Goal: Complete application form

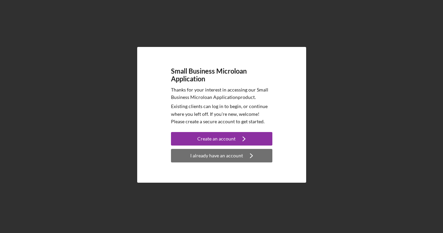
click at [182, 154] on button "I already have an account Icon/Navigate" at bounding box center [221, 156] width 101 height 14
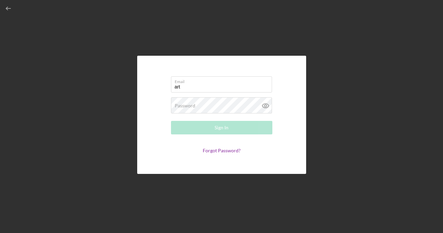
type input "[EMAIL_ADDRESS][DOMAIN_NAME]"
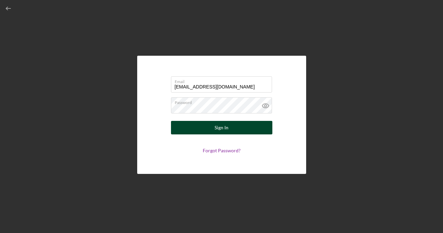
click at [205, 124] on button "Sign In" at bounding box center [221, 128] width 101 height 14
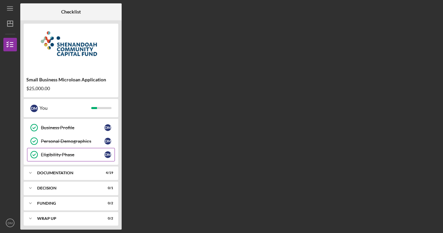
scroll to position [42, 0]
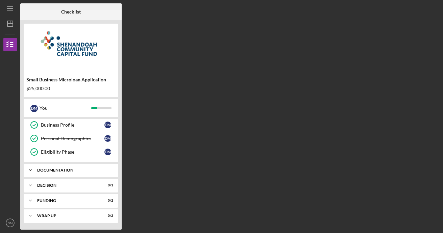
click at [90, 168] on div "Icon/Expander Documentation 4 / 19" at bounding box center [71, 171] width 95 height 14
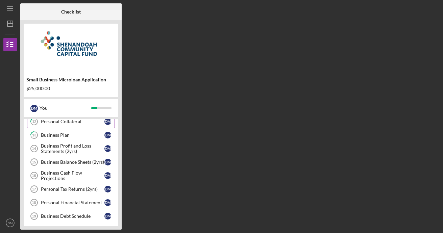
scroll to position [210, 0]
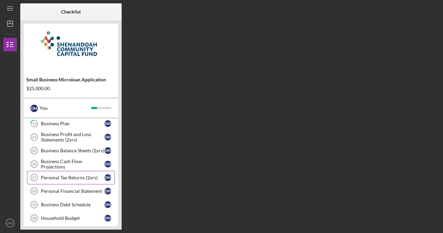
click at [83, 177] on div "Personal Tax Returns (2yrs)" at bounding box center [73, 177] width 64 height 5
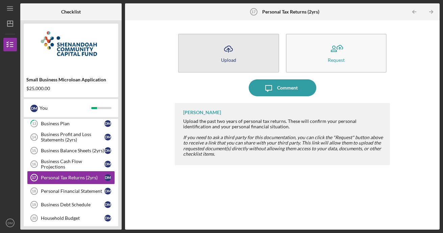
click at [234, 66] on button "Icon/Upload Upload" at bounding box center [228, 53] width 101 height 39
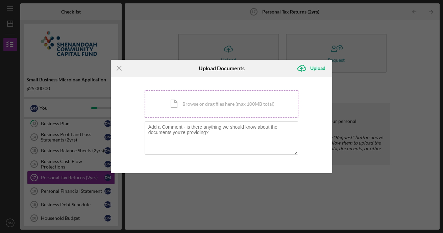
click at [190, 100] on div "Icon/Document Browse or drag files here (max 100MB total) Tap to choose files o…" at bounding box center [222, 104] width 154 height 28
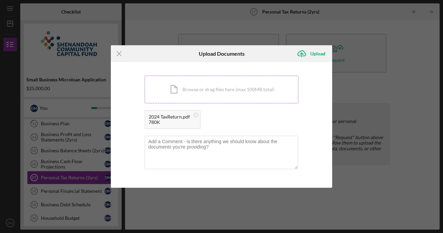
click at [220, 93] on div "Icon/Document Browse or drag files here (max 100MB total) Tap to choose files o…" at bounding box center [222, 90] width 154 height 28
click at [319, 52] on div "Upload" at bounding box center [317, 54] width 15 height 14
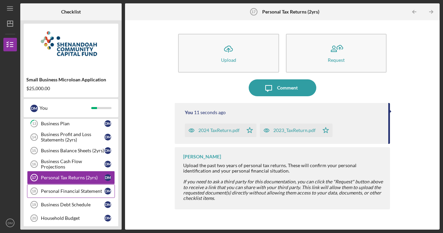
click at [72, 193] on div "Personal Financial Statement" at bounding box center [73, 191] width 64 height 5
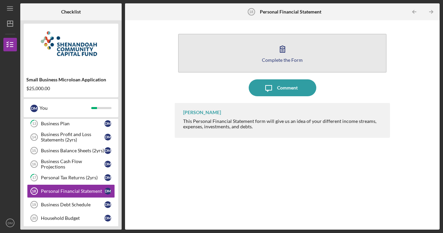
click at [281, 60] on div "Complete the Form" at bounding box center [282, 59] width 41 height 5
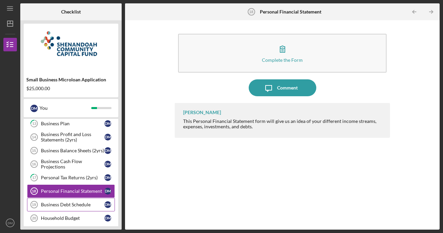
click at [56, 206] on div "Business Debt Schedule" at bounding box center [73, 204] width 64 height 5
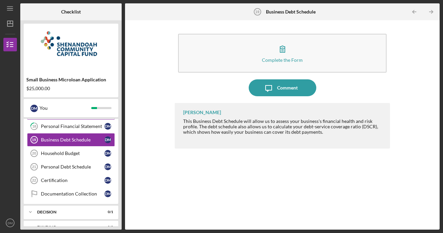
scroll to position [278, 0]
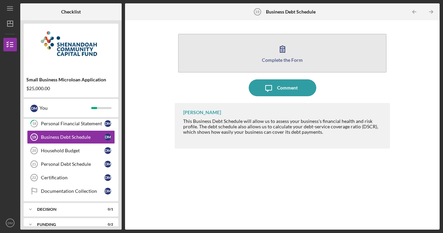
click at [284, 51] on icon "button" at bounding box center [282, 49] width 17 height 17
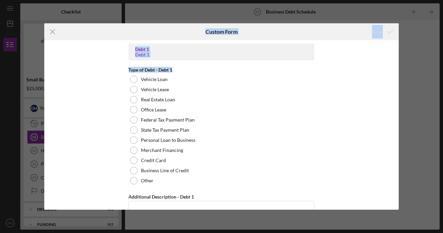
drag, startPoint x: 159, startPoint y: 36, endPoint x: 222, endPoint y: 70, distance: 71.0
click at [222, 70] on form "Icon/Menu Close Custom Form Save Debt 1 Debt 1 Type of Debt - Debt 1 Vehicle Lo…" at bounding box center [221, 116] width 354 height 186
click at [53, 32] on line at bounding box center [52, 32] width 4 height 4
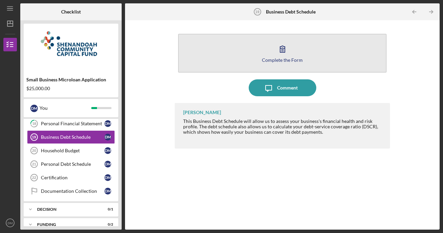
click at [241, 57] on button "Complete the Form Form" at bounding box center [282, 53] width 209 height 39
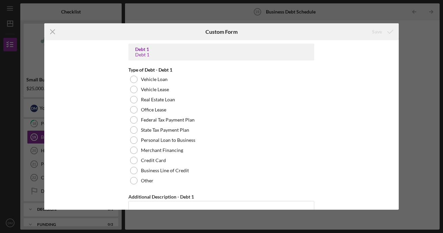
click at [415, 138] on div "Icon/Menu Close Custom Form Save Debt 1 Debt 1 Type of Debt - Debt 1 Vehicle Lo…" at bounding box center [221, 116] width 443 height 233
drag, startPoint x: 51, startPoint y: 31, endPoint x: 34, endPoint y: 58, distance: 32.5
click at [51, 31] on icon "Icon/Menu Close" at bounding box center [52, 31] width 17 height 17
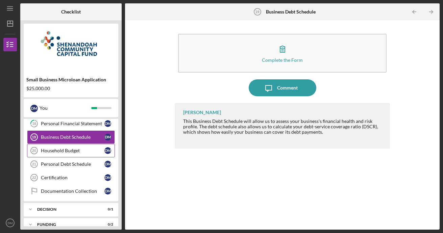
click at [63, 149] on div "Household Budget" at bounding box center [73, 150] width 64 height 5
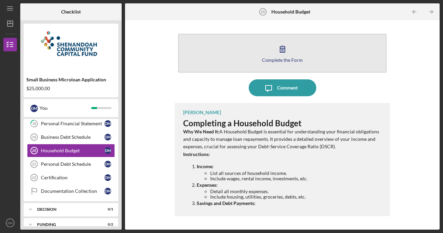
click at [302, 50] on button "Complete the Form Form" at bounding box center [282, 53] width 209 height 39
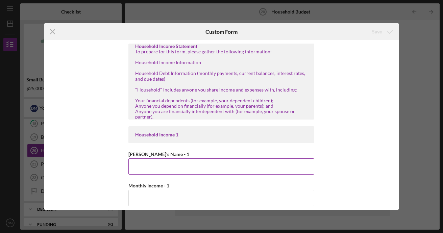
click at [174, 172] on input "[PERSON_NAME]'s Name - 1" at bounding box center [221, 166] width 186 height 16
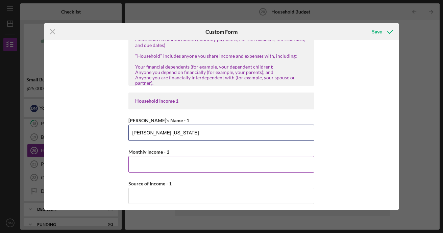
scroll to position [68, 0]
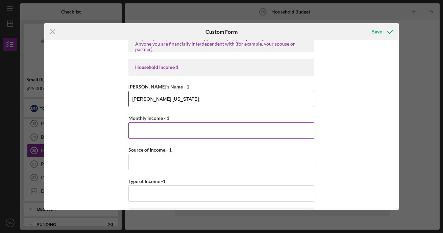
type input "[PERSON_NAME] [US_STATE]"
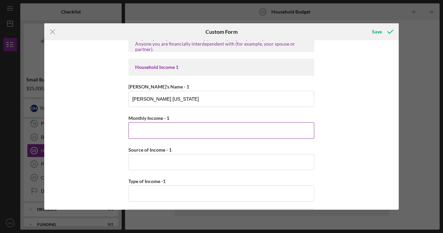
click at [178, 128] on input "Monthly Income - 1" at bounding box center [221, 130] width 186 height 16
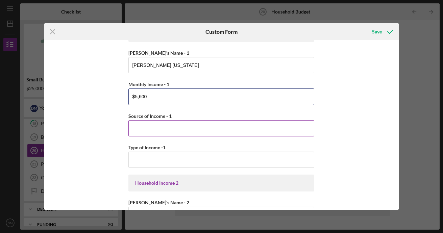
scroll to position [135, 0]
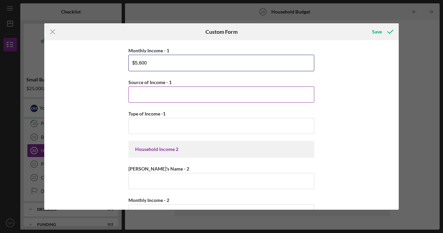
type input "$5,600"
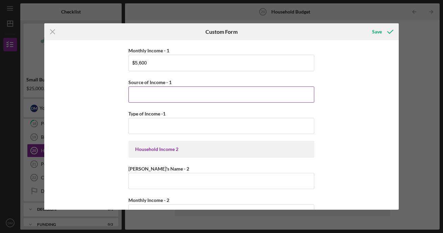
click at [212, 99] on input "Source of Income - 1" at bounding box center [221, 94] width 186 height 16
type input "Employment"
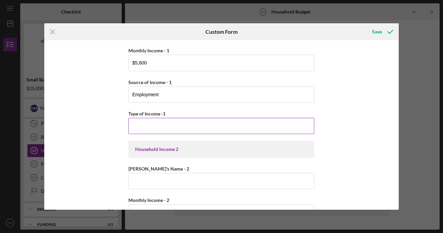
click at [192, 130] on input "Type of Income -1" at bounding box center [221, 126] width 186 height 16
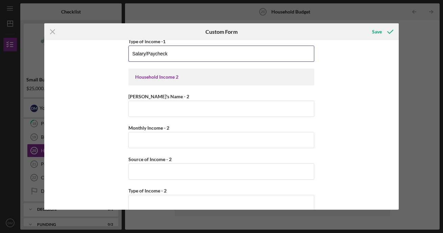
scroll to position [203, 0]
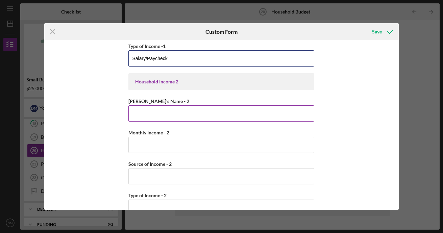
type input "Salary/Paycheck"
click at [192, 115] on input "[PERSON_NAME]'s Name - 2" at bounding box center [221, 113] width 186 height 16
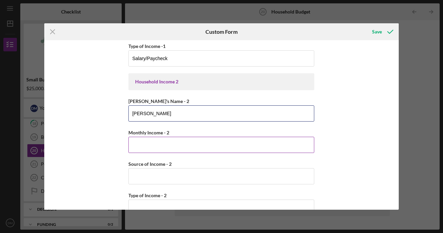
type input "[PERSON_NAME]"
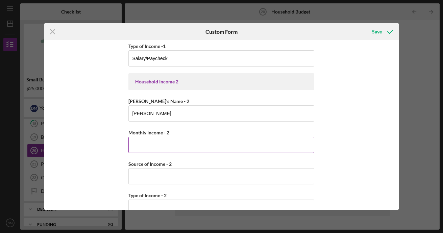
click at [198, 146] on input "Monthly Income - 2" at bounding box center [221, 145] width 186 height 16
type input "$5"
type input "$5,100"
click at [183, 176] on input "Source of Income - 2" at bounding box center [221, 176] width 186 height 16
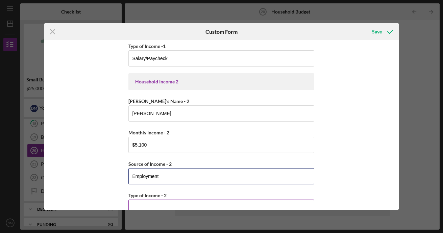
scroll to position [236, 0]
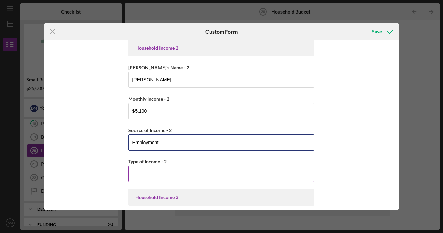
type input "Employment"
click at [182, 176] on input "Type of Income - 2" at bounding box center [221, 174] width 186 height 16
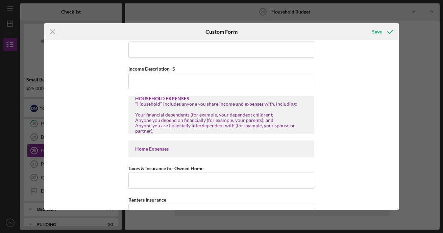
scroll to position [574, 0]
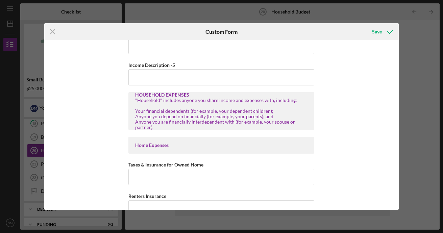
type input "Salary/Paycheck"
click at [250, 177] on input "Taxes & Insurance for Owned Home" at bounding box center [221, 177] width 186 height 16
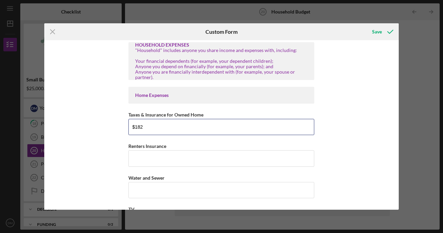
scroll to position [642, 0]
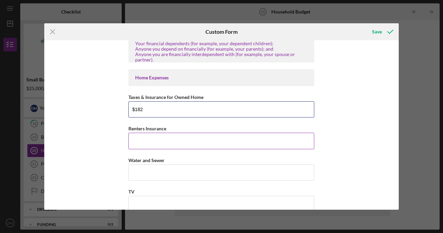
type input "$182"
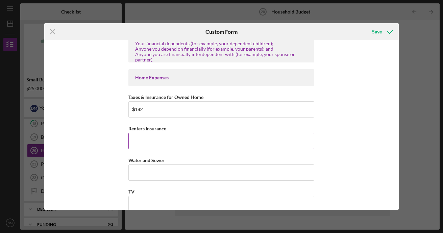
click at [295, 135] on input "Renters Insurance" at bounding box center [221, 141] width 186 height 16
type input "$0"
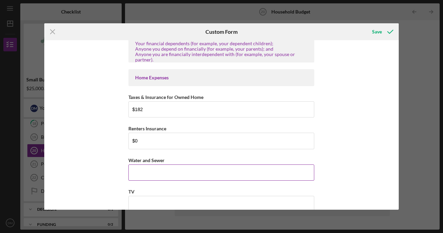
click at [264, 173] on input "Water and Sewer" at bounding box center [221, 173] width 186 height 16
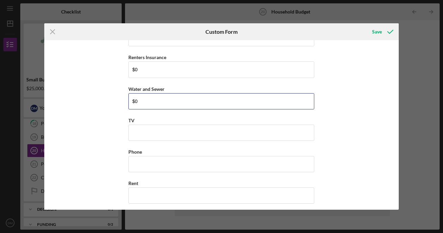
scroll to position [709, 0]
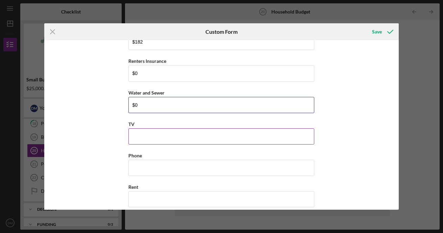
type input "$0"
click at [211, 133] on input "TV" at bounding box center [221, 136] width 186 height 16
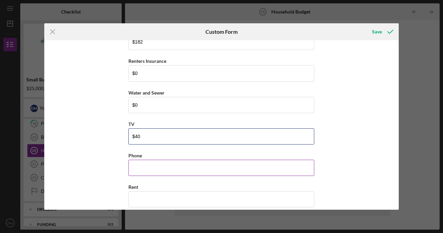
type input "$4"
type input "$30"
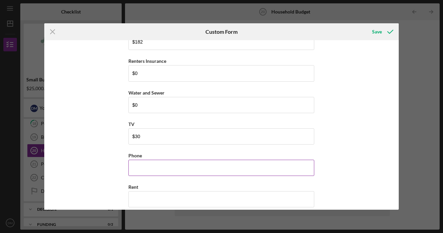
click at [234, 168] on input "Phone" at bounding box center [221, 168] width 186 height 16
type input "$3"
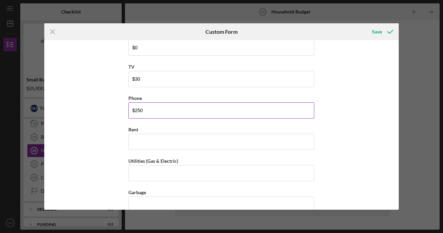
scroll to position [777, 0]
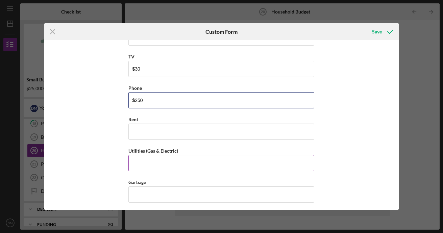
type input "$250"
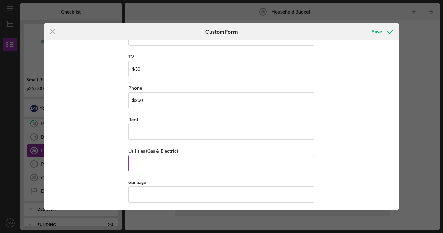
click at [234, 166] on input "Utilities (Gas & Electric)" at bounding box center [221, 163] width 186 height 16
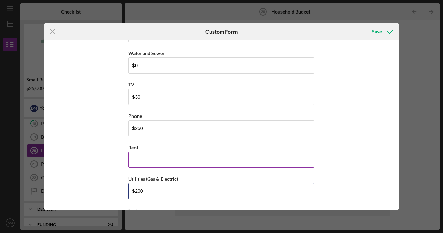
scroll to position [743, 0]
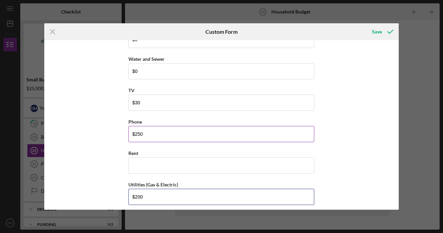
type input "$200"
click at [162, 132] on input "$250" at bounding box center [221, 134] width 186 height 16
type input "$2"
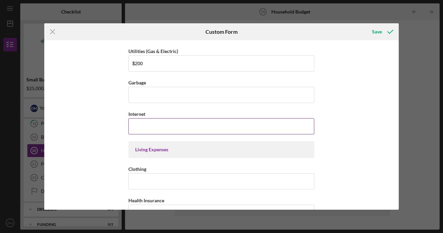
scroll to position [878, 0]
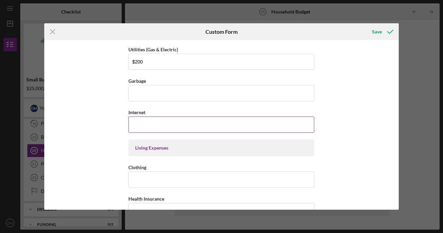
type input "$150"
click at [173, 132] on input "Internet" at bounding box center [221, 125] width 186 height 16
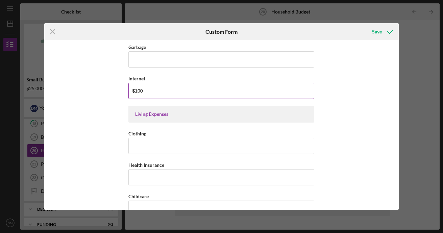
scroll to position [946, 0]
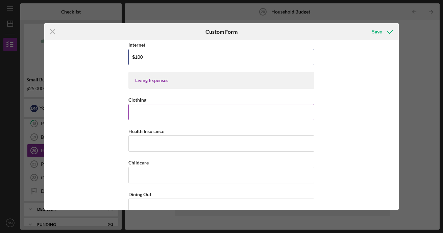
type input "$100"
click at [162, 117] on input "Clothing" at bounding box center [221, 112] width 186 height 16
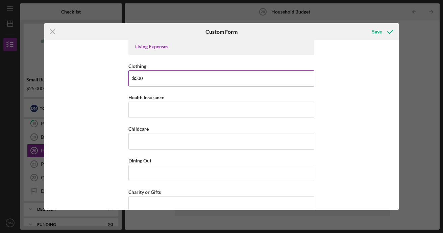
scroll to position [1014, 0]
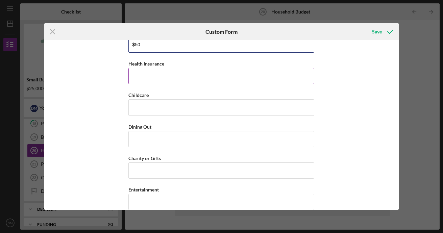
type input "$50"
click at [172, 76] on input "Health Insurance" at bounding box center [221, 76] width 186 height 16
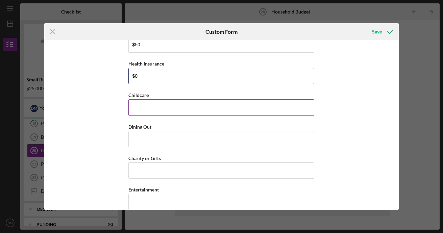
type input "$0"
click at [164, 112] on input "Childcare" at bounding box center [221, 107] width 186 height 16
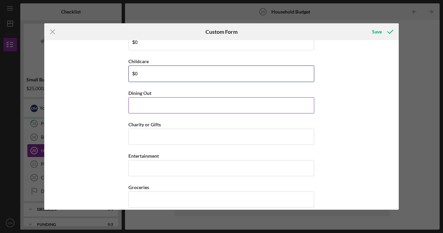
type input "$0"
click at [181, 103] on input "Dining Out" at bounding box center [221, 105] width 186 height 16
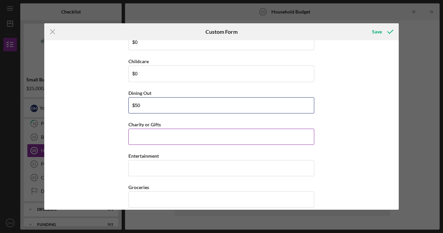
type input "$50"
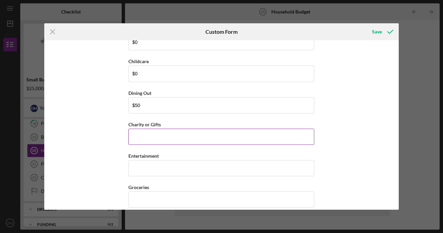
click at [179, 133] on input "Charity or Gifts" at bounding box center [221, 137] width 186 height 16
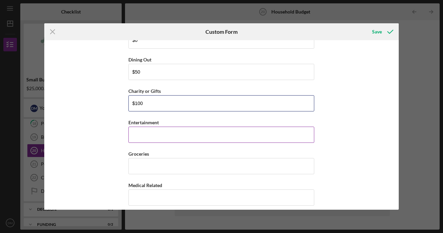
scroll to position [1081, 0]
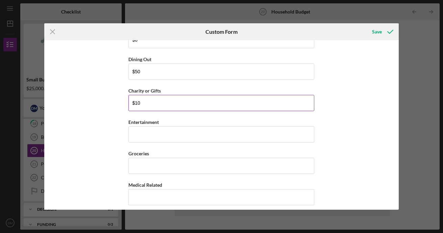
type input "$1"
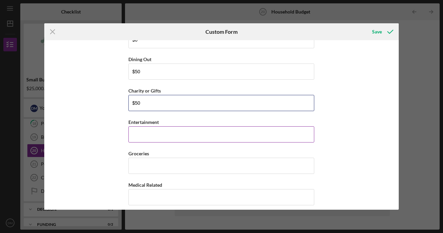
type input "$50"
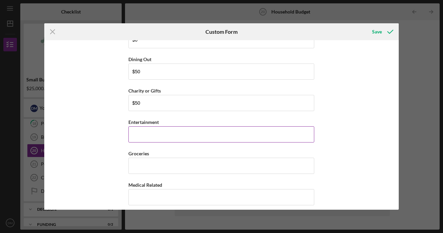
click at [170, 132] on input "Entertainment" at bounding box center [221, 134] width 186 height 16
type input "$50"
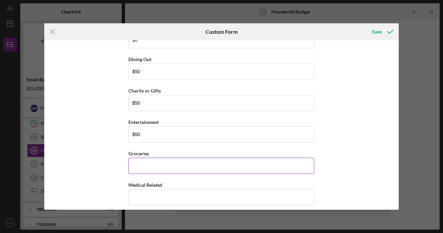
click at [169, 163] on input "Groceries" at bounding box center [221, 166] width 186 height 16
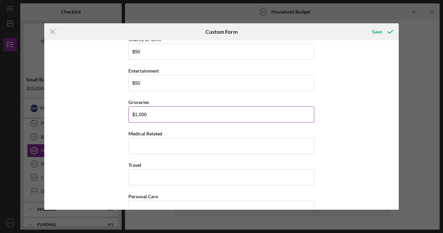
scroll to position [1149, 0]
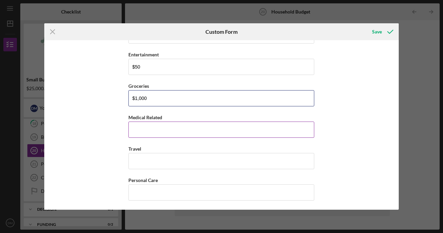
type input "$1,000"
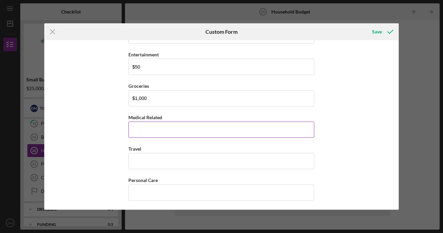
click at [189, 127] on input "Medical Related" at bounding box center [221, 130] width 186 height 16
type input "$0"
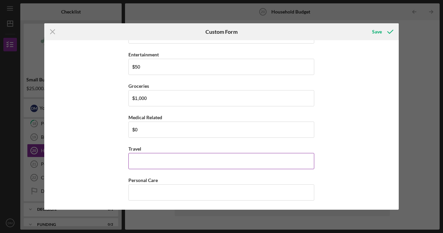
click at [181, 161] on input "Travel" at bounding box center [221, 161] width 186 height 16
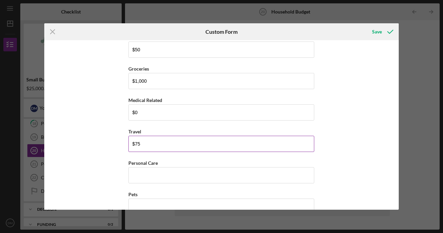
scroll to position [1182, 0]
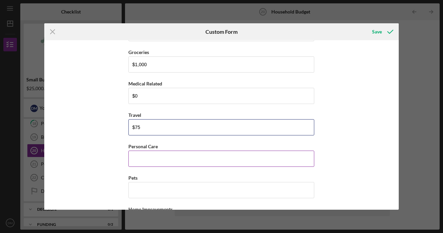
type input "$75"
click at [184, 157] on input "Personal Care" at bounding box center [221, 159] width 186 height 16
type input "$5"
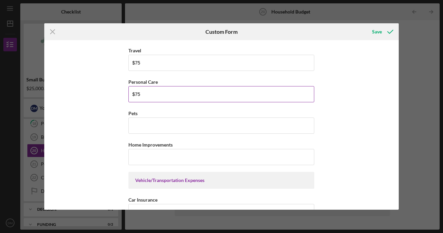
scroll to position [1250, 0]
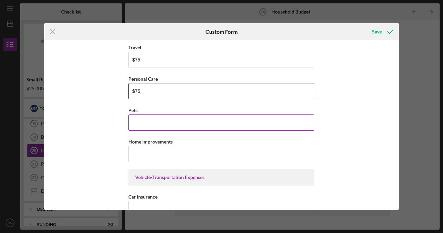
type input "$75"
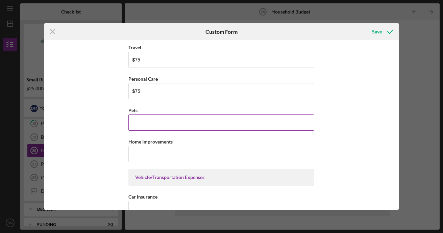
click at [183, 127] on input "Pets" at bounding box center [221, 123] width 186 height 16
type input "$0"
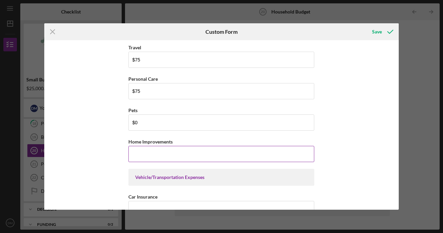
click at [181, 147] on input "Home Improvements" at bounding box center [221, 154] width 186 height 16
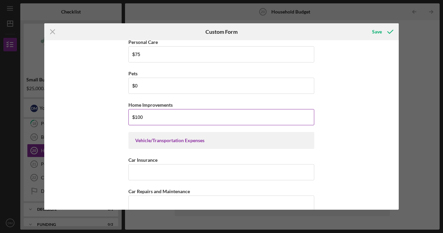
scroll to position [1318, 0]
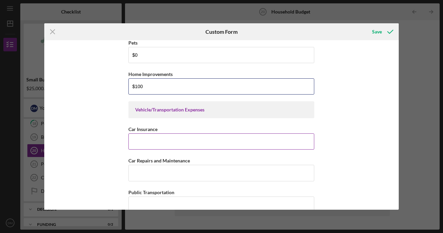
type input "$100"
click at [182, 140] on input "Car Insurance" at bounding box center [221, 141] width 186 height 16
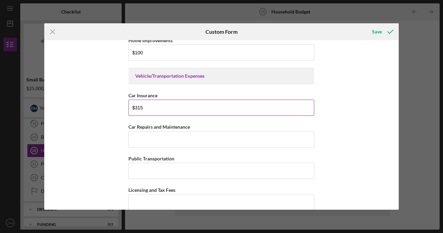
type input "$315"
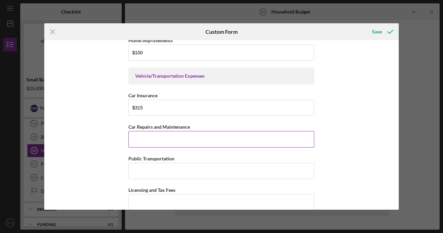
click at [183, 140] on input "Car Repairs and Maintenance" at bounding box center [221, 139] width 186 height 16
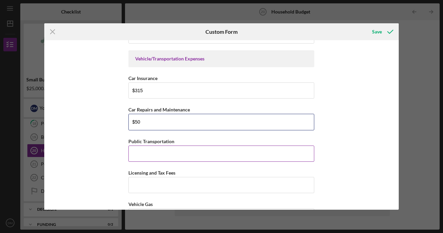
scroll to position [1385, 0]
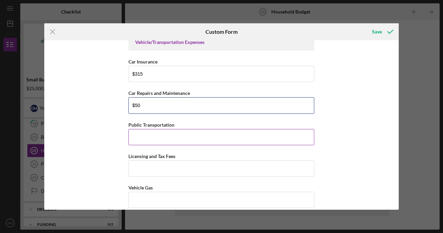
type input "$50"
click at [186, 140] on input "Public Transportation" at bounding box center [221, 137] width 186 height 16
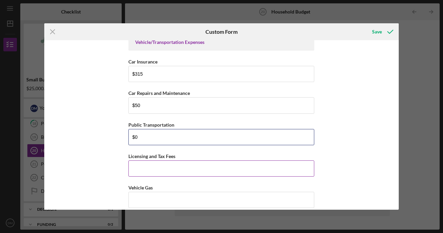
type input "$0"
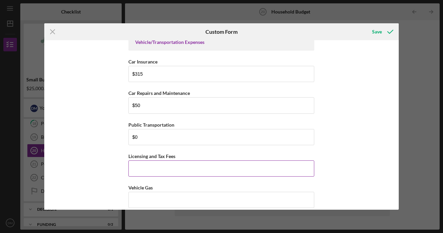
click at [176, 164] on input "Licensing and Tax Fees" at bounding box center [221, 168] width 186 height 16
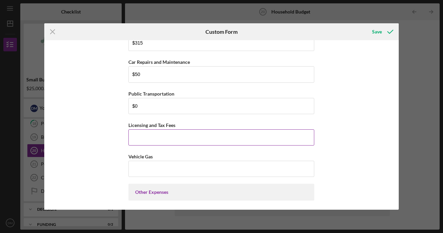
scroll to position [1419, 0]
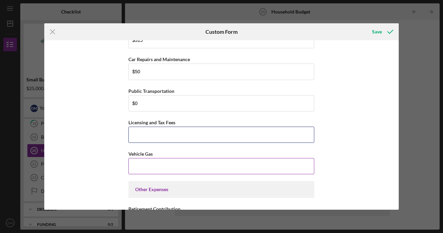
type input "$1"
type input "$20"
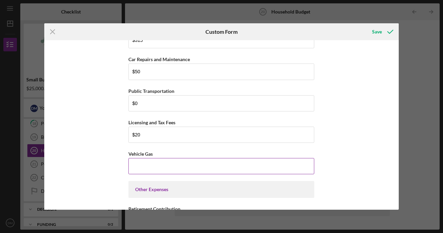
click at [179, 159] on input "Vehicle Gas" at bounding box center [221, 166] width 186 height 16
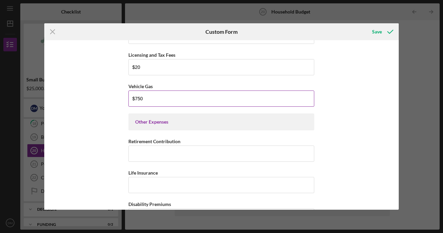
scroll to position [1520, 0]
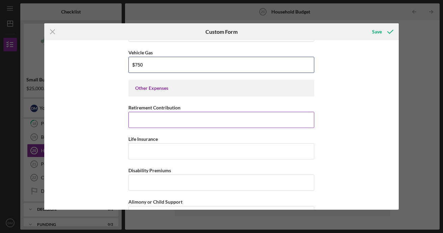
type input "$750"
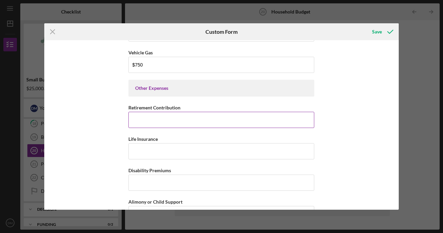
click at [182, 121] on input "Retirement Contribution" at bounding box center [221, 120] width 186 height 16
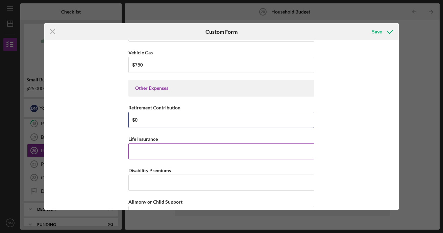
type input "$0"
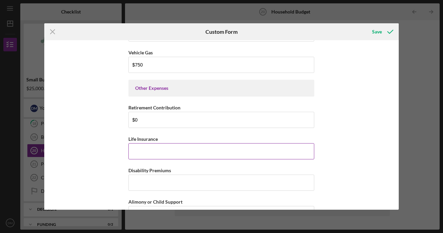
click at [176, 151] on input "Life Insurance" at bounding box center [221, 151] width 186 height 16
type input "$0"
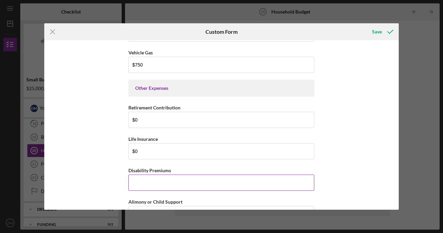
click at [168, 184] on input "Disability Premiums" at bounding box center [221, 183] width 186 height 16
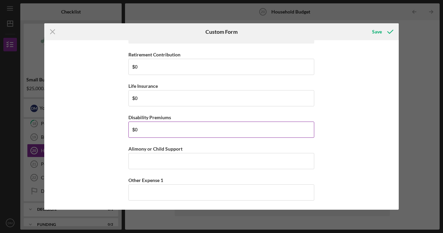
scroll to position [1554, 0]
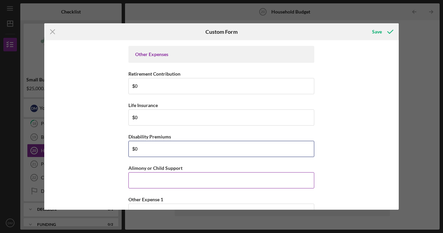
type input "$0"
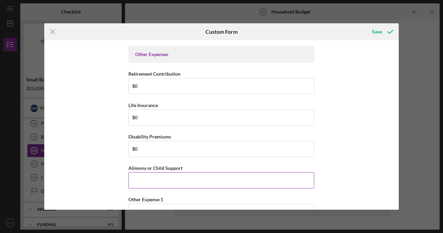
click at [172, 178] on input "Alimony or Child Support" at bounding box center [221, 180] width 186 height 16
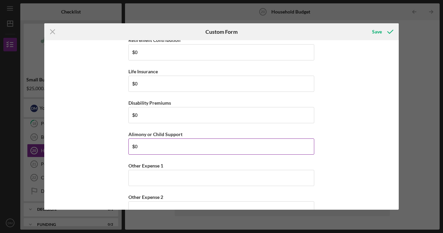
scroll to position [1622, 0]
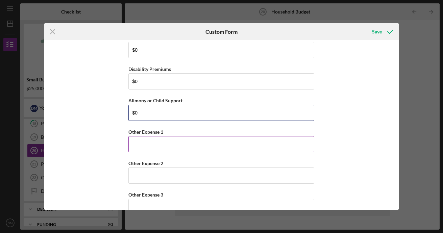
type input "$0"
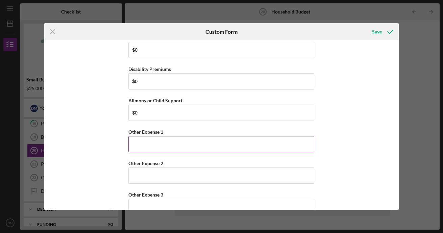
click at [169, 144] on input "Other Expense 1" at bounding box center [221, 144] width 186 height 16
type input "$0"
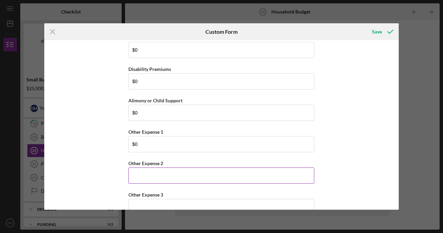
click at [167, 171] on input "Other Expense 2" at bounding box center [221, 176] width 186 height 16
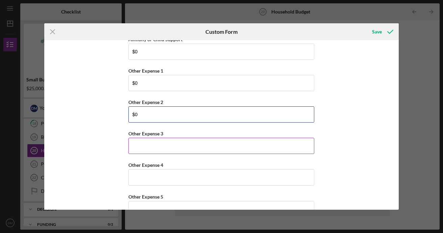
scroll to position [1689, 0]
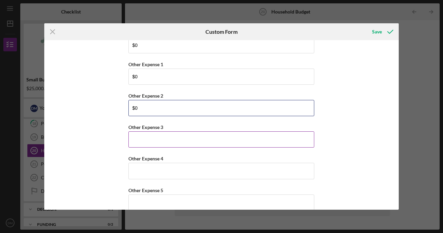
type input "$0"
click at [173, 144] on input "Other Expense 3" at bounding box center [221, 139] width 186 height 16
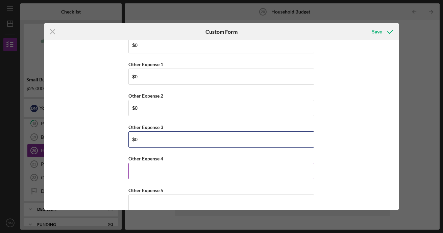
type input "$0"
click at [168, 166] on input "Other Expense 4" at bounding box center [221, 171] width 186 height 16
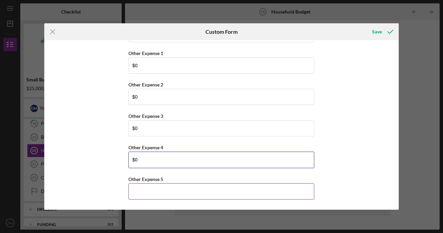
type input "$0"
click at [143, 192] on input "Other Expense 5" at bounding box center [221, 191] width 186 height 16
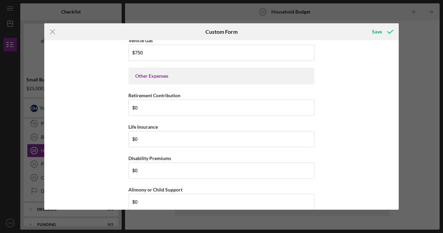
scroll to position [1531, 0]
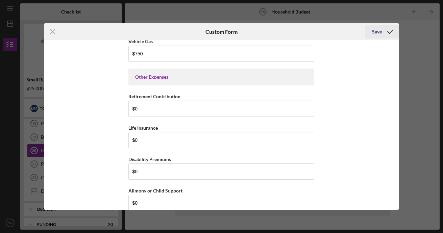
type input "$0"
click at [389, 28] on icon "submit" at bounding box center [390, 31] width 17 height 17
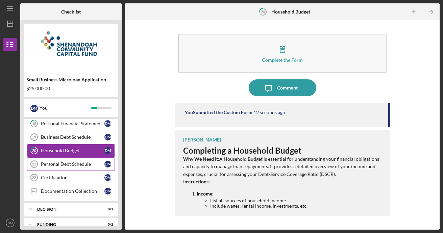
click at [64, 163] on div "Personal Debt Schedule" at bounding box center [73, 163] width 64 height 5
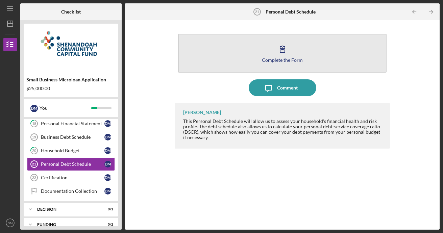
click at [290, 61] on div "Complete the Form" at bounding box center [282, 59] width 41 height 5
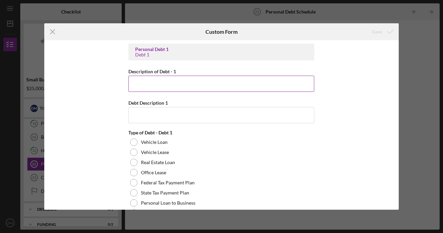
click at [177, 83] on input "Description of Debt - 1" at bounding box center [221, 84] width 186 height 16
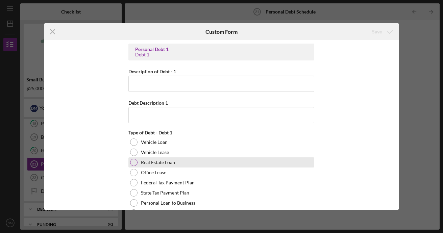
click at [147, 164] on label "Real Estate Loan" at bounding box center [158, 162] width 34 height 5
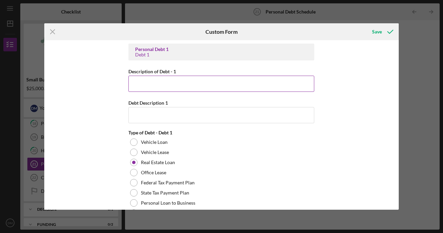
click at [177, 87] on input "Description of Debt - 1" at bounding box center [221, 84] width 186 height 16
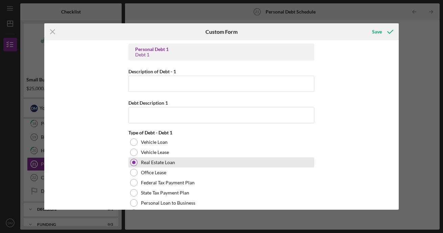
click at [132, 161] on div at bounding box center [133, 162] width 3 height 3
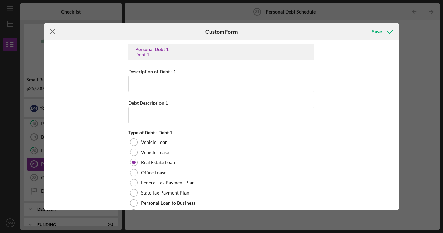
click at [51, 31] on icon "Icon/Menu Close" at bounding box center [52, 31] width 17 height 17
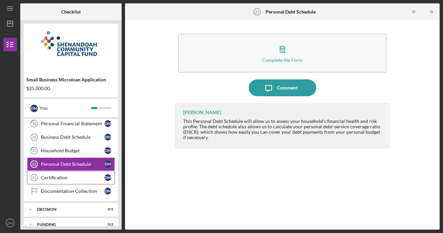
click at [58, 177] on div "Certification" at bounding box center [73, 177] width 64 height 5
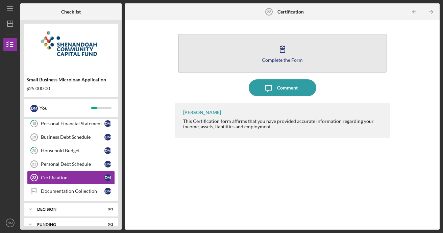
click at [279, 52] on icon "button" at bounding box center [282, 49] width 17 height 17
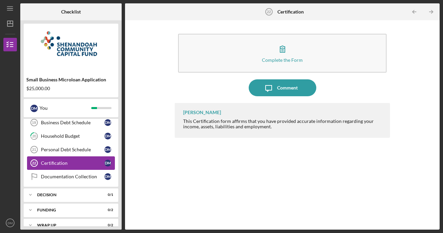
scroll to position [302, 0]
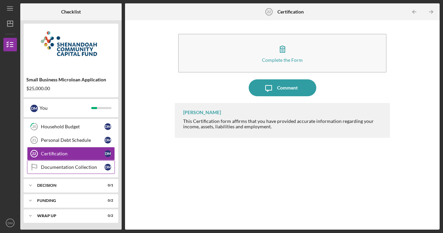
click at [70, 167] on div "Documentation Collection" at bounding box center [73, 167] width 64 height 5
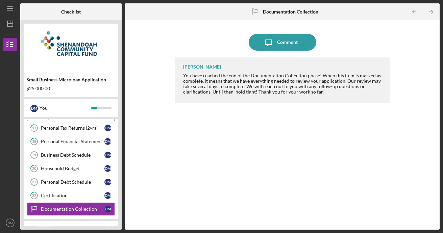
scroll to position [270, 0]
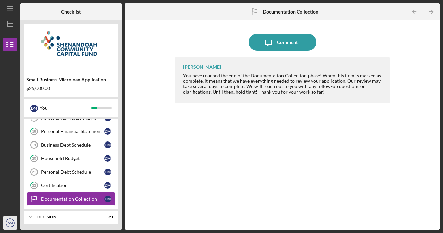
click at [11, 220] on icon "DM" at bounding box center [10, 223] width 14 height 17
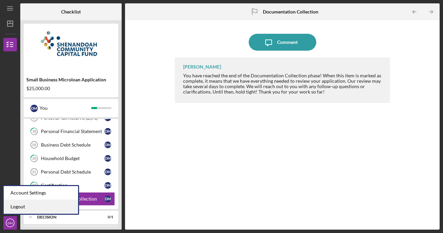
click at [48, 206] on link "Logout" at bounding box center [41, 207] width 74 height 14
